Goal: Submit feedback/report problem: Submit feedback/report problem

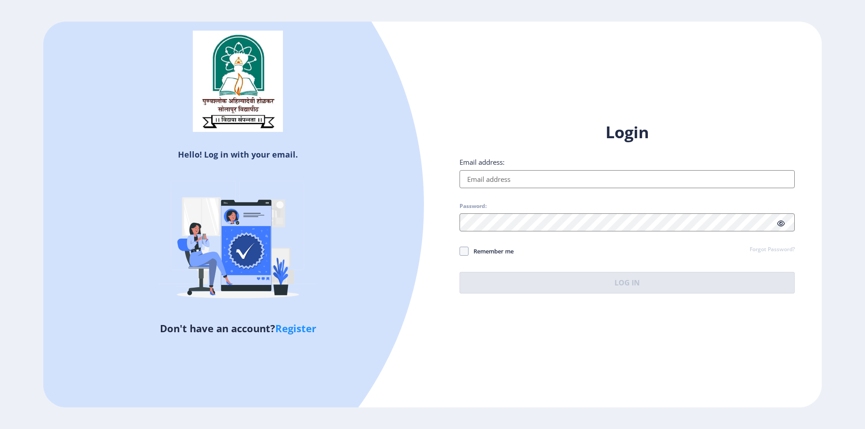
click at [500, 178] on input "Email address:" at bounding box center [627, 179] width 335 height 18
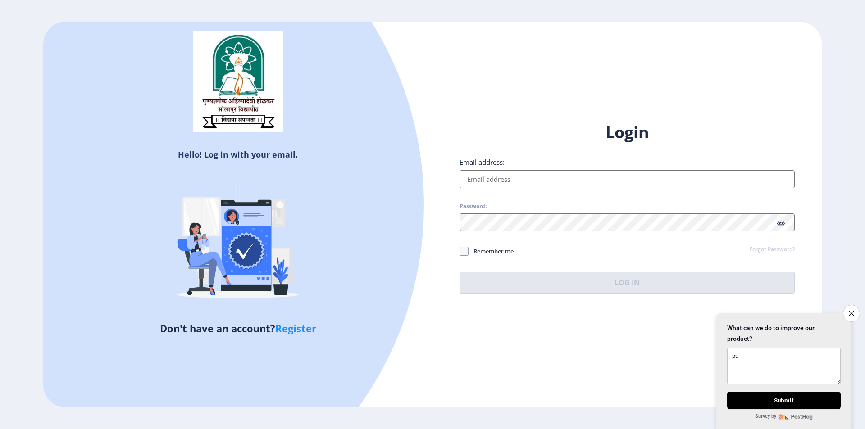
type textarea "pu"
click at [475, 179] on input "Email address:" at bounding box center [627, 179] width 335 height 18
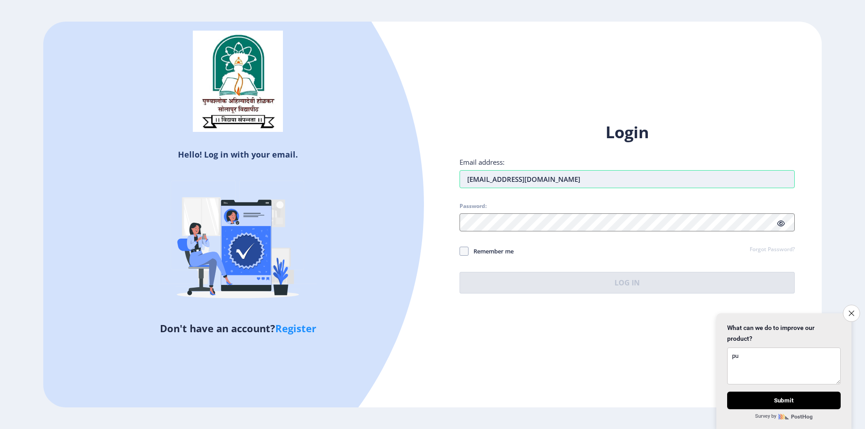
type input "[EMAIL_ADDRESS][DOMAIN_NAME]"
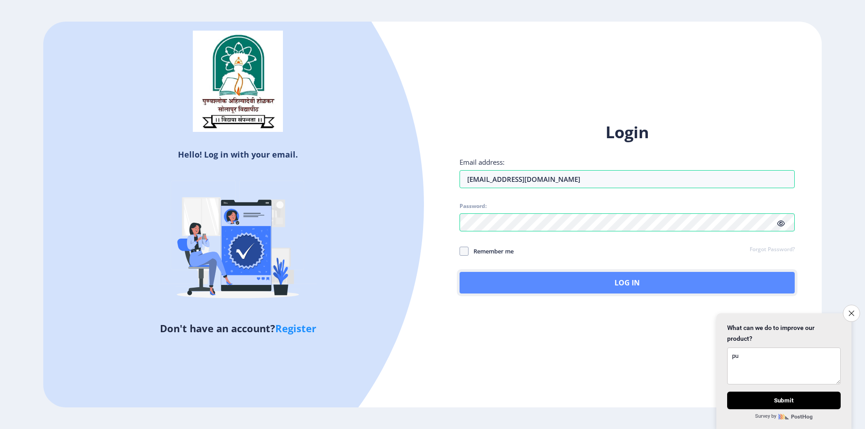
drag, startPoint x: 559, startPoint y: 287, endPoint x: 553, endPoint y: 287, distance: 5.4
click at [557, 287] on button "Log In" at bounding box center [627, 283] width 335 height 22
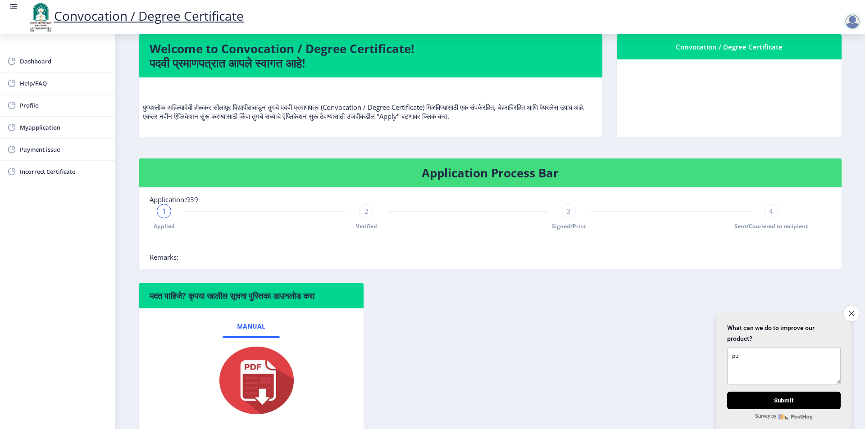
scroll to position [90, 0]
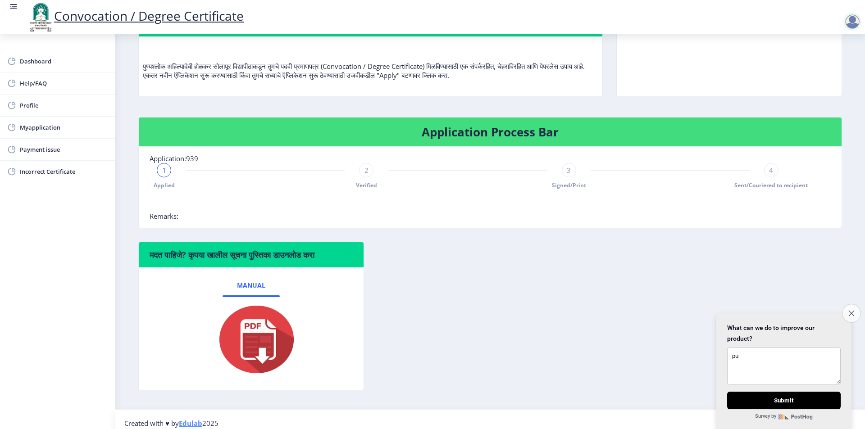
click at [853, 310] on icon "Close survey" at bounding box center [851, 313] width 6 height 6
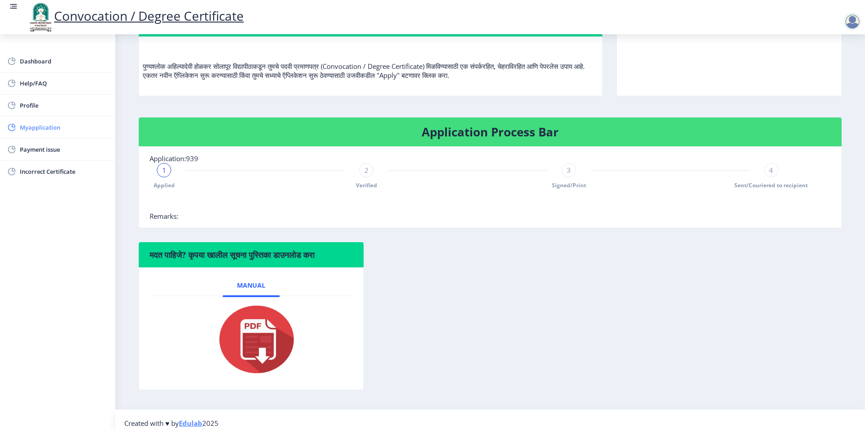
click at [51, 126] on span "Myapplication" at bounding box center [64, 127] width 88 height 11
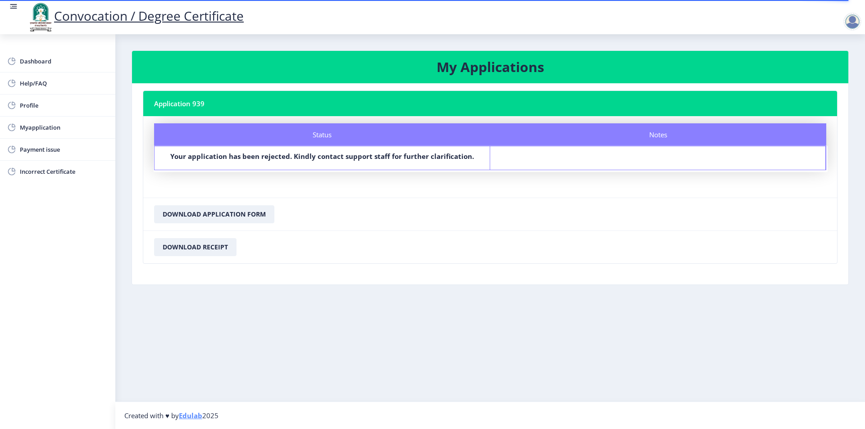
click at [597, 164] on div "Notes" at bounding box center [658, 157] width 336 height 23
click at [310, 159] on b "Your application has been rejected. Kindly contact support staff for further cl…" at bounding box center [322, 156] width 304 height 9
click at [518, 155] on div "Notes" at bounding box center [658, 157] width 336 height 23
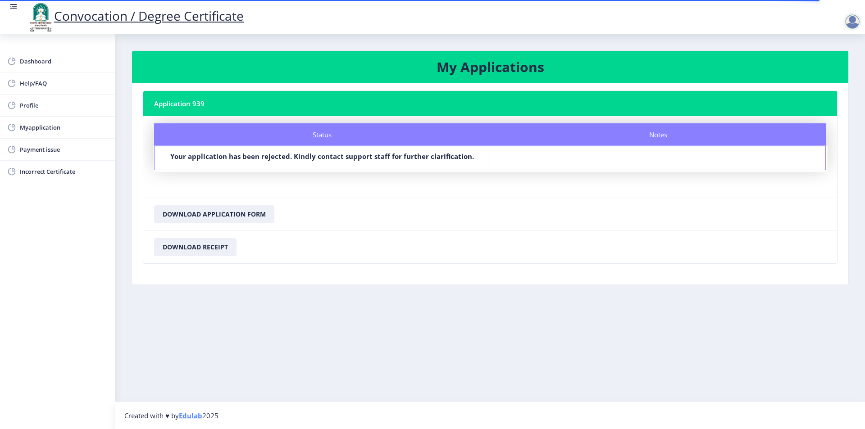
drag, startPoint x: 658, startPoint y: 135, endPoint x: 530, endPoint y: 153, distance: 129.6
click at [658, 135] on div "Notes" at bounding box center [658, 134] width 336 height 23
click at [469, 158] on b "Your application has been rejected. Kindly contact support staff for further cl…" at bounding box center [322, 156] width 304 height 9
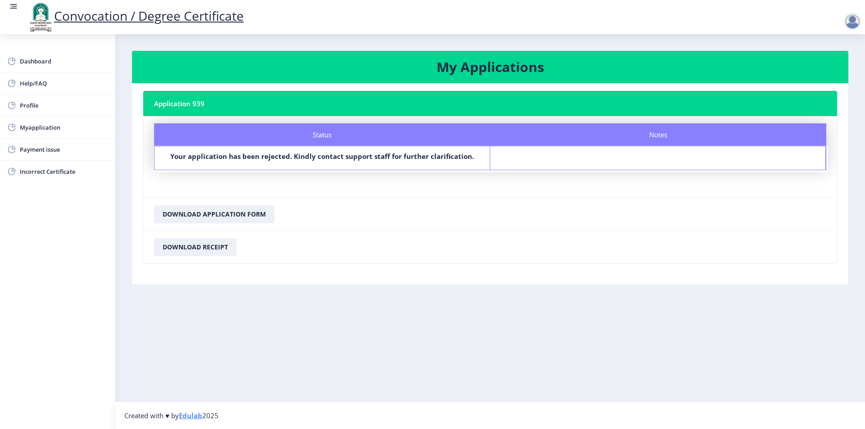
click at [398, 355] on nb-layout-column "My Applications Application 939 Status Notes Status Your application has been r…" at bounding box center [490, 218] width 750 height 368
click at [431, 154] on b "Your application has been rejected. Kindly contact support staff for further cl…" at bounding box center [322, 156] width 304 height 9
drag, startPoint x: 431, startPoint y: 154, endPoint x: 438, endPoint y: 160, distance: 9.6
click at [432, 154] on b "Your application has been rejected. Kindly contact support staff for further cl…" at bounding box center [322, 156] width 304 height 9
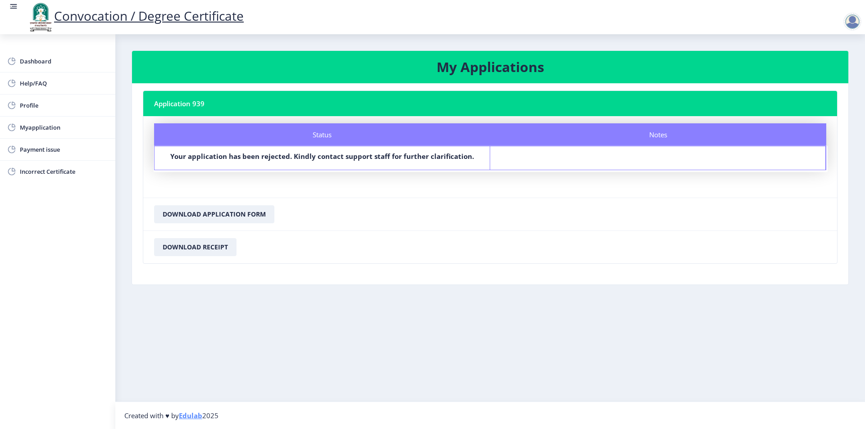
click at [350, 218] on nb-card-footer "Download Application Form" at bounding box center [490, 214] width 694 height 33
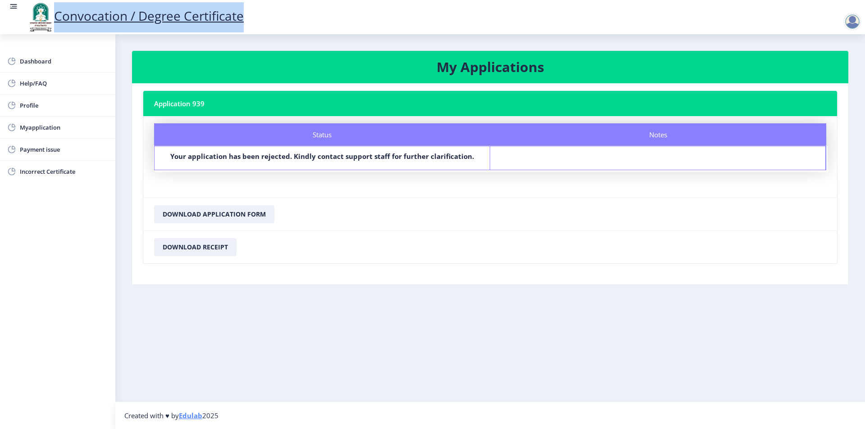
drag, startPoint x: 255, startPoint y: 16, endPoint x: 55, endPoint y: 30, distance: 200.1
click at [55, 30] on div "Convocation / Degree Certificate" at bounding box center [441, 17] width 865 height 31
copy link "Convocation / Degree Certificate"
click at [45, 61] on span "Dashboard" at bounding box center [64, 61] width 88 height 11
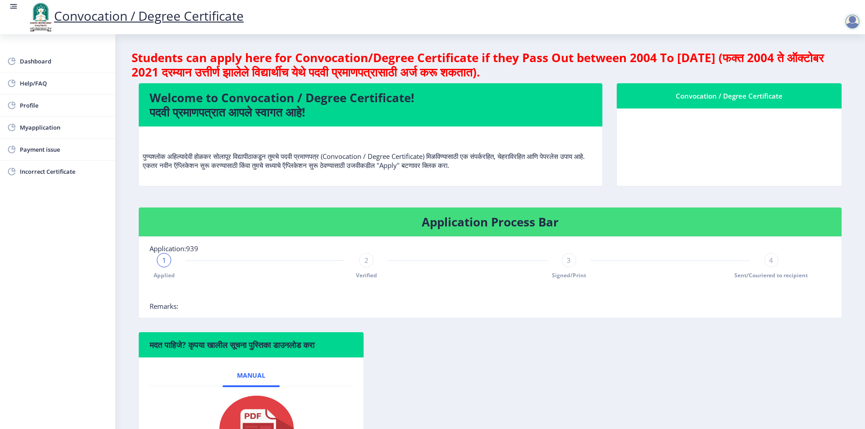
click at [738, 95] on div "Convocation / Degree Certificate" at bounding box center [729, 96] width 203 height 11
click at [36, 109] on span "Profile" at bounding box center [64, 105] width 88 height 11
select select "[DEMOGRAPHIC_DATA]"
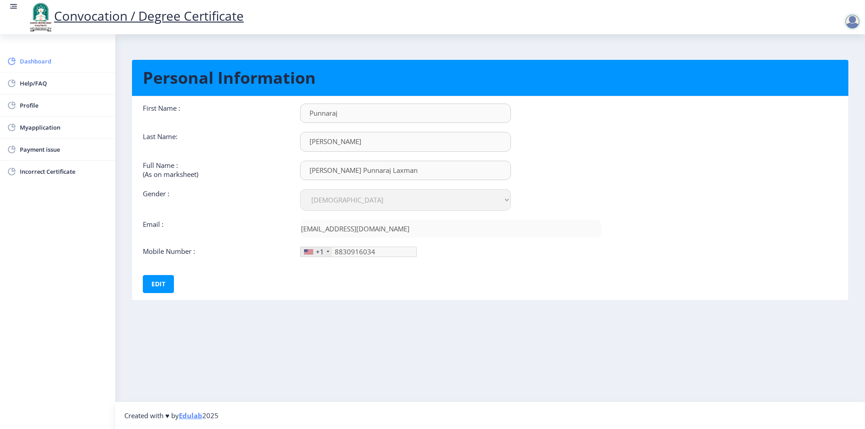
click at [39, 56] on span "Dashboard" at bounding box center [64, 61] width 88 height 11
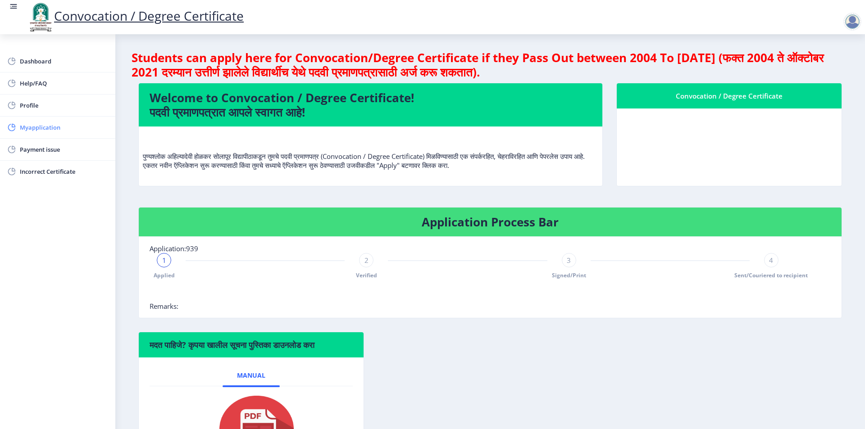
drag, startPoint x: 31, startPoint y: 128, endPoint x: 41, endPoint y: 148, distance: 22.0
click at [32, 128] on span "Myapplication" at bounding box center [64, 127] width 88 height 11
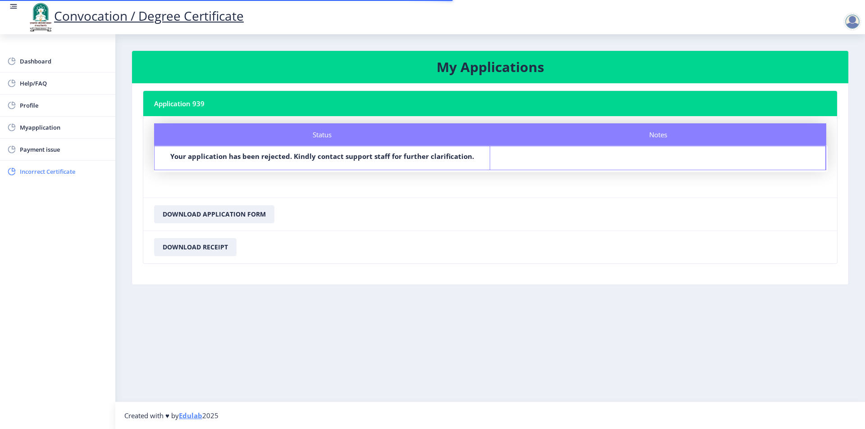
click at [67, 170] on span "Incorrect Certificate" at bounding box center [64, 171] width 88 height 11
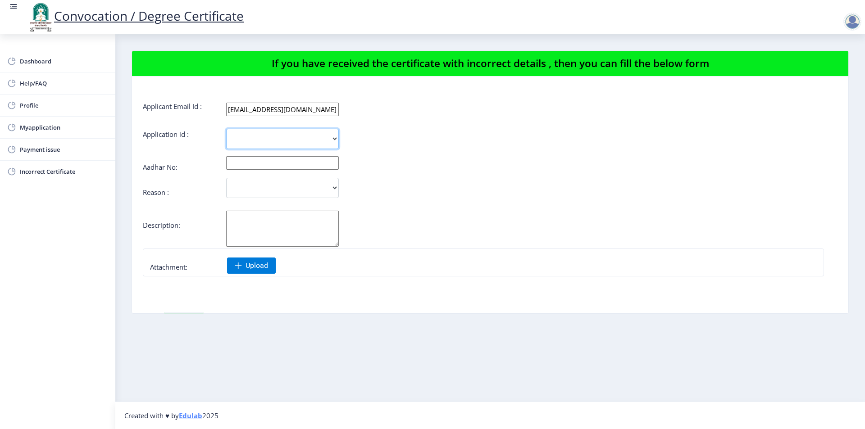
click at [337, 137] on select "939" at bounding box center [282, 139] width 113 height 20
select select "939"
click at [226, 129] on select "939" at bounding box center [282, 139] width 113 height 20
click at [498, 160] on form "Applicant Email Id : [EMAIL_ADDRESS][DOMAIN_NAME] Application id : 939 Aadhar N…" at bounding box center [490, 242] width 695 height 280
click at [439, 185] on div "Incorrect Course Name Incorrect Name/ Fathers Name Others" at bounding box center [432, 188] width 579 height 20
